Goal: Information Seeking & Learning: Learn about a topic

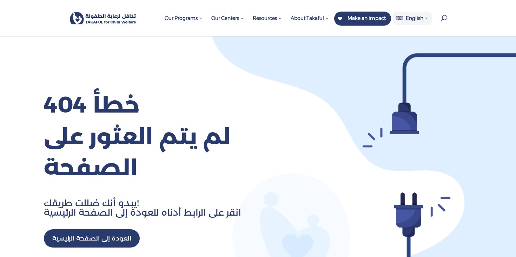
click at [424, 21] on span "English" at bounding box center [411, 18] width 39 height 13
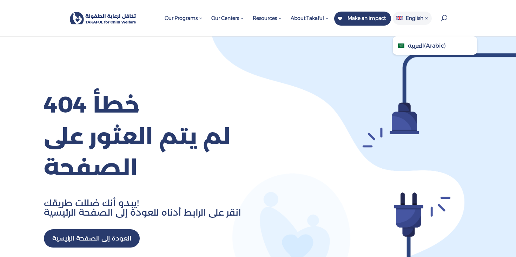
click at [418, 50] on span "العربية ( Arabic )" at bounding box center [434, 45] width 84 height 18
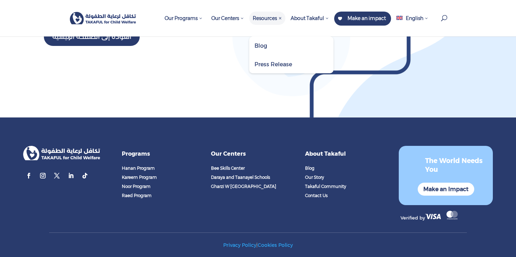
scroll to position [246, 0]
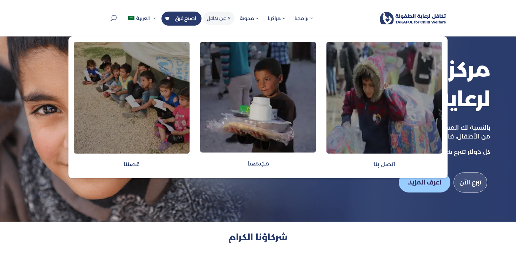
click at [150, 157] on span "قصتنا" at bounding box center [132, 164] width 116 height 18
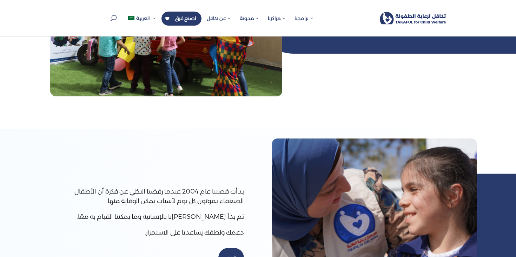
scroll to position [126, 0]
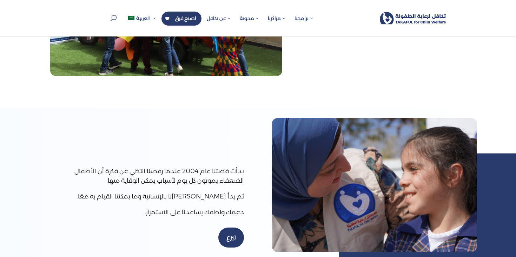
click at [150, 182] on p "بدأت قصتنا عام 2004 عندما رفضنا التخلي عن فكرة أن الأطفال الضعفاء يموتون كل يوم…" at bounding box center [152, 179] width 184 height 25
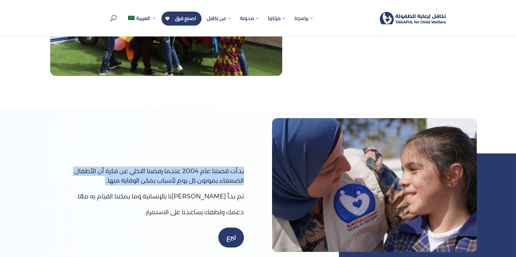
click at [150, 182] on p "بدأت قصتنا عام 2004 عندما رفضنا التخلي عن فكرة أن الأطفال الضعفاء يموتون كل يوم…" at bounding box center [152, 179] width 184 height 25
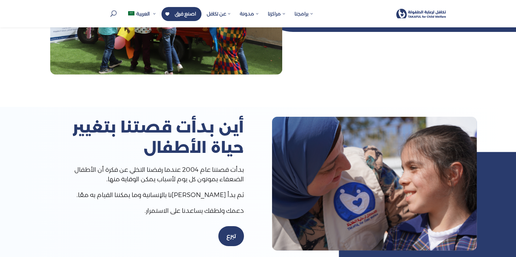
click at [146, 203] on p "ثم بدأ [PERSON_NAME]نا بالإنسانية وما يمكننا القيام به معًا." at bounding box center [152, 198] width 184 height 16
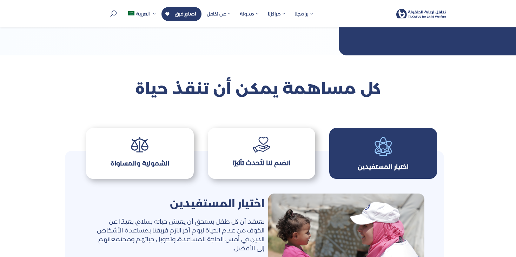
scroll to position [357, 0]
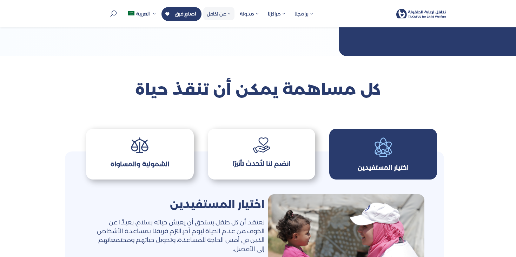
click at [227, 13] on span "عن تكافل" at bounding box center [219, 14] width 24 height 6
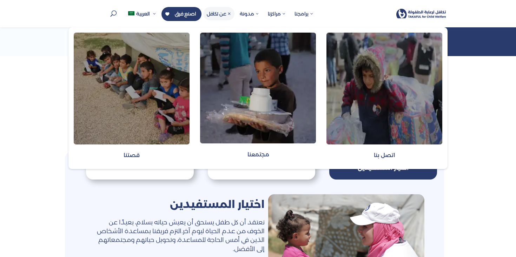
click at [271, 153] on span "مجتمعنا" at bounding box center [258, 154] width 116 height 18
click at [255, 149] on span "مجتمعنا" at bounding box center [258, 154] width 116 height 18
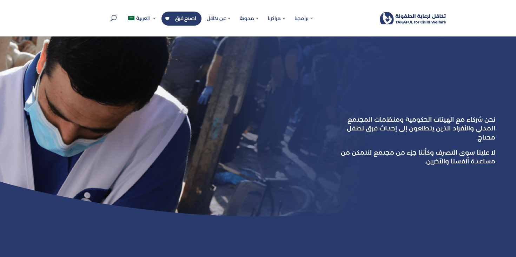
type input "**"
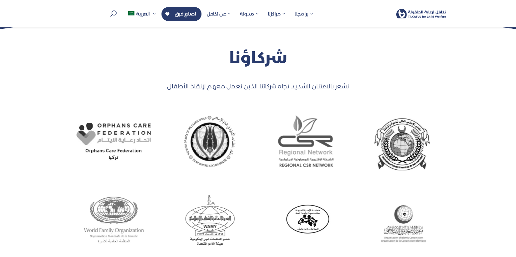
scroll to position [418, 0]
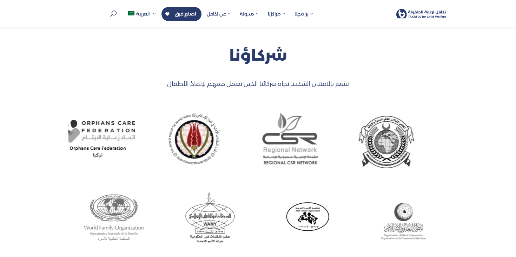
click at [164, 144] on div "2 / 4" at bounding box center [194, 139] width 91 height 53
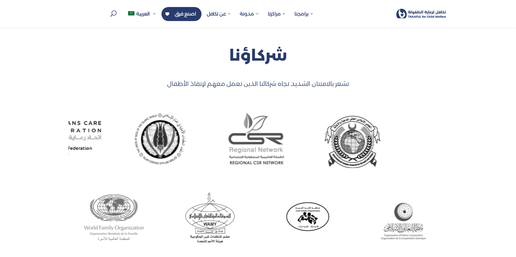
click at [234, 138] on div at bounding box center [211, 139] width 384 height 58
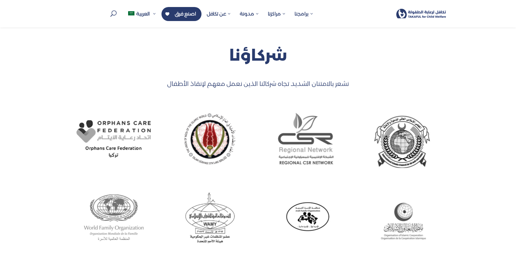
click at [211, 139] on img "2 / 4" at bounding box center [209, 139] width 53 height 53
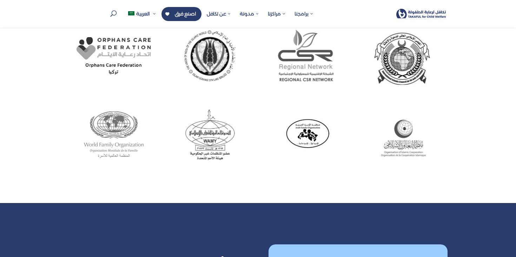
scroll to position [502, 0]
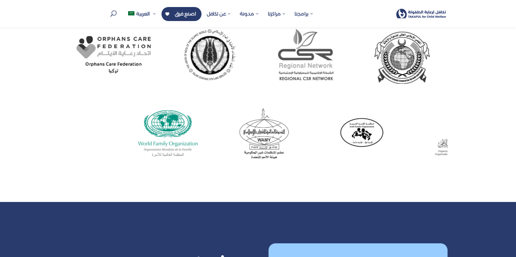
click at [271, 142] on div at bounding box center [314, 134] width 384 height 58
